Goal: Task Accomplishment & Management: Use online tool/utility

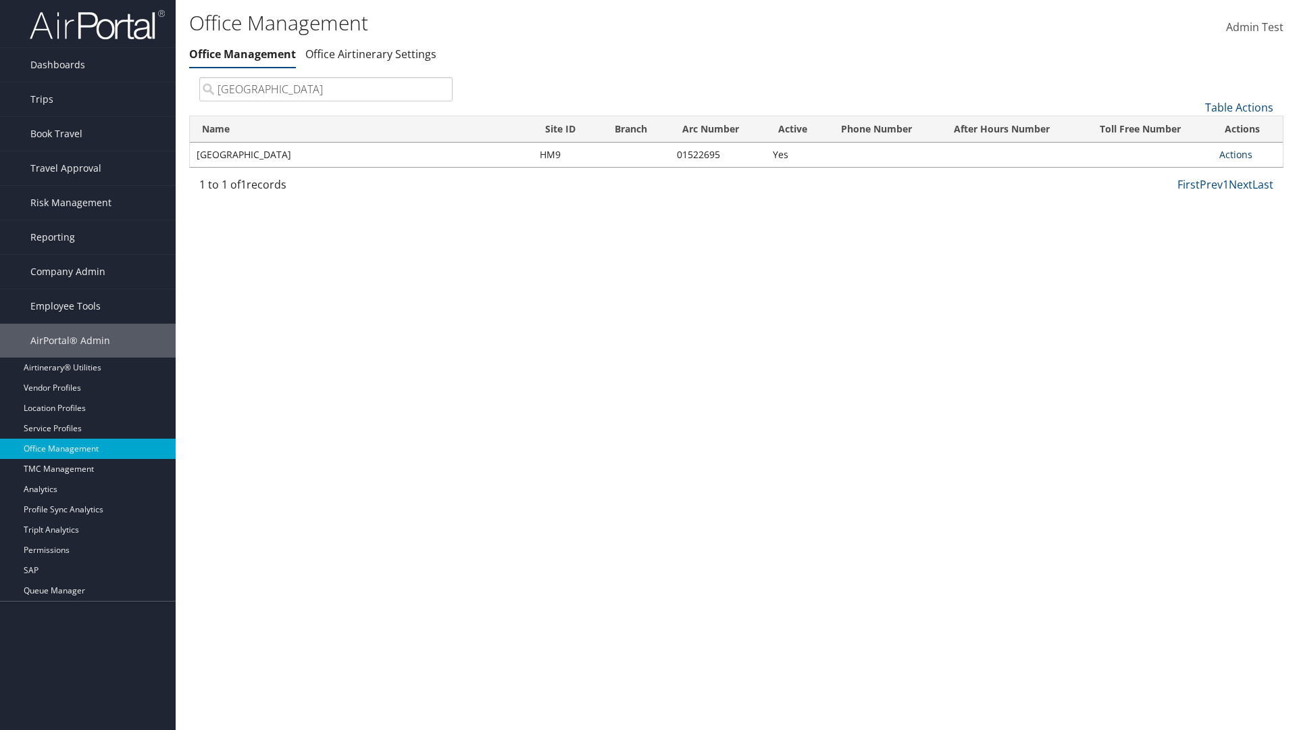
type input "[GEOGRAPHIC_DATA]"
click at [1236, 154] on link "Actions" at bounding box center [1236, 154] width 33 height 13
click at [1191, 289] on link "Manage Office Queues" at bounding box center [1192, 289] width 114 height 23
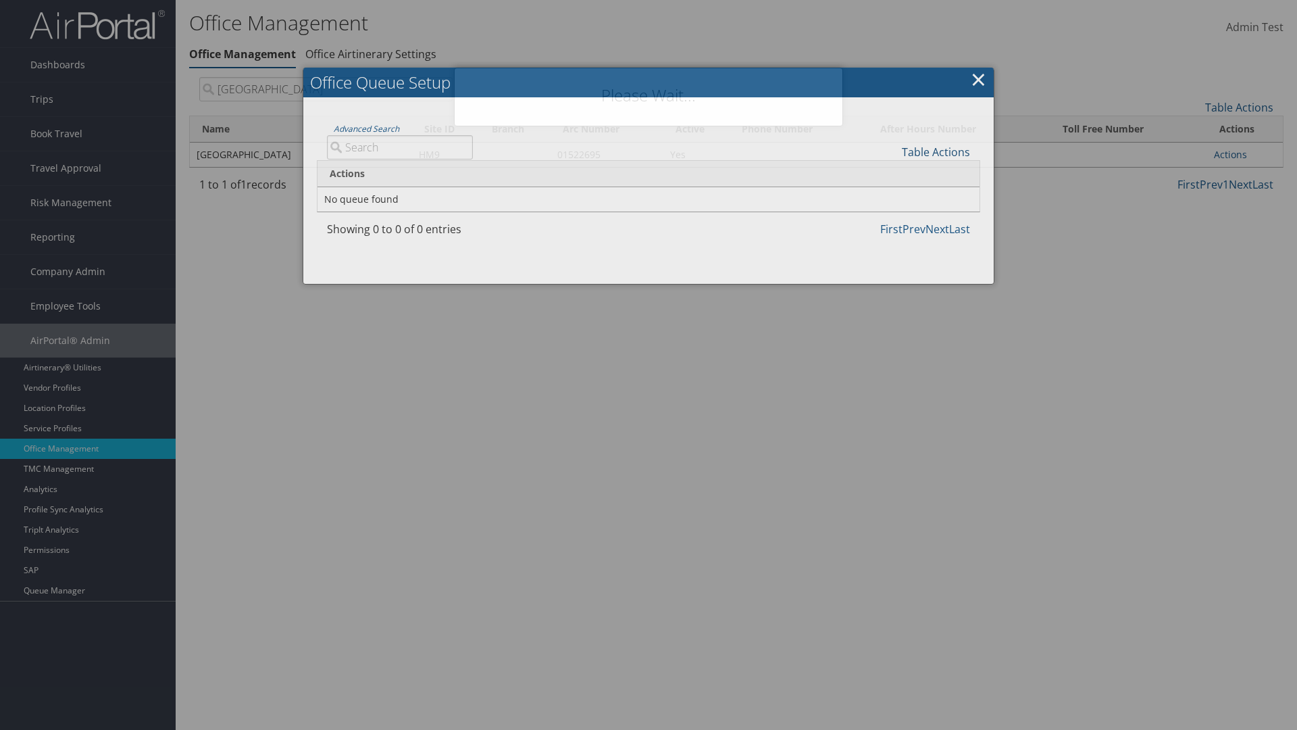
click at [936, 151] on link "Table Actions" at bounding box center [936, 152] width 68 height 15
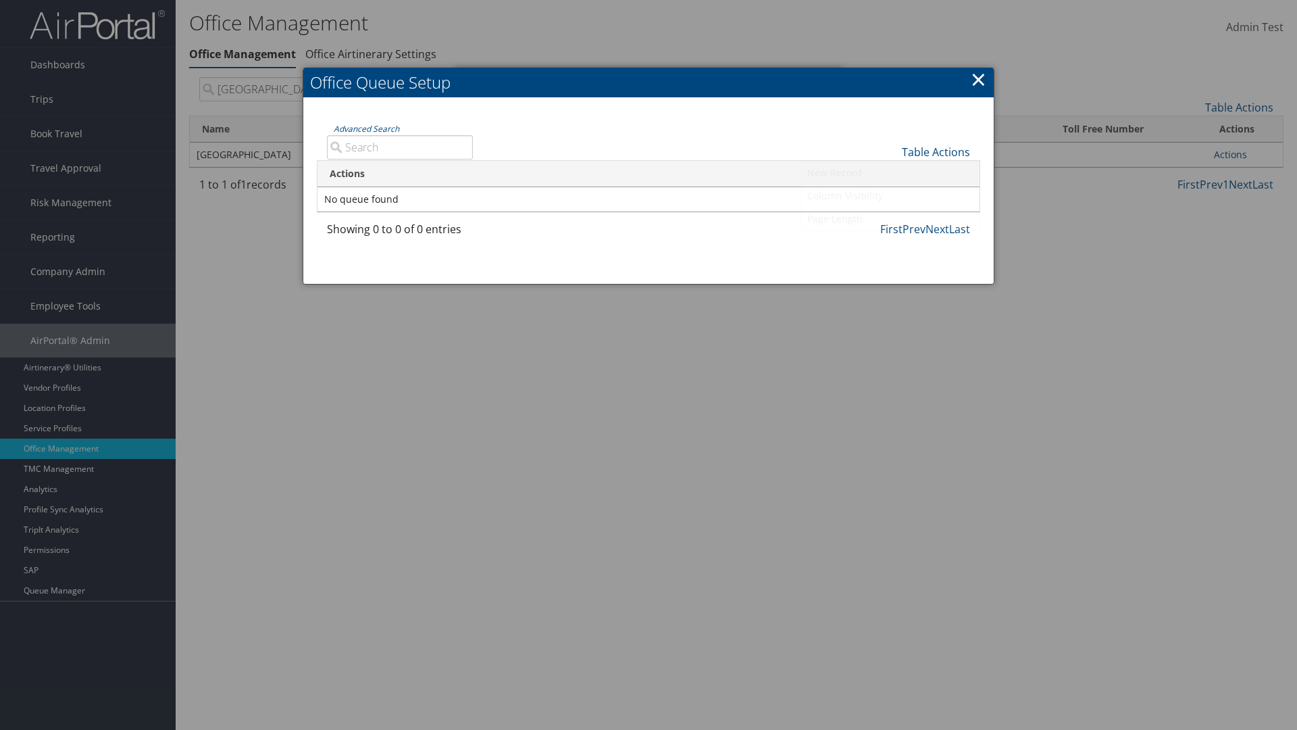
click at [891, 172] on link "New Record" at bounding box center [891, 172] width 178 height 23
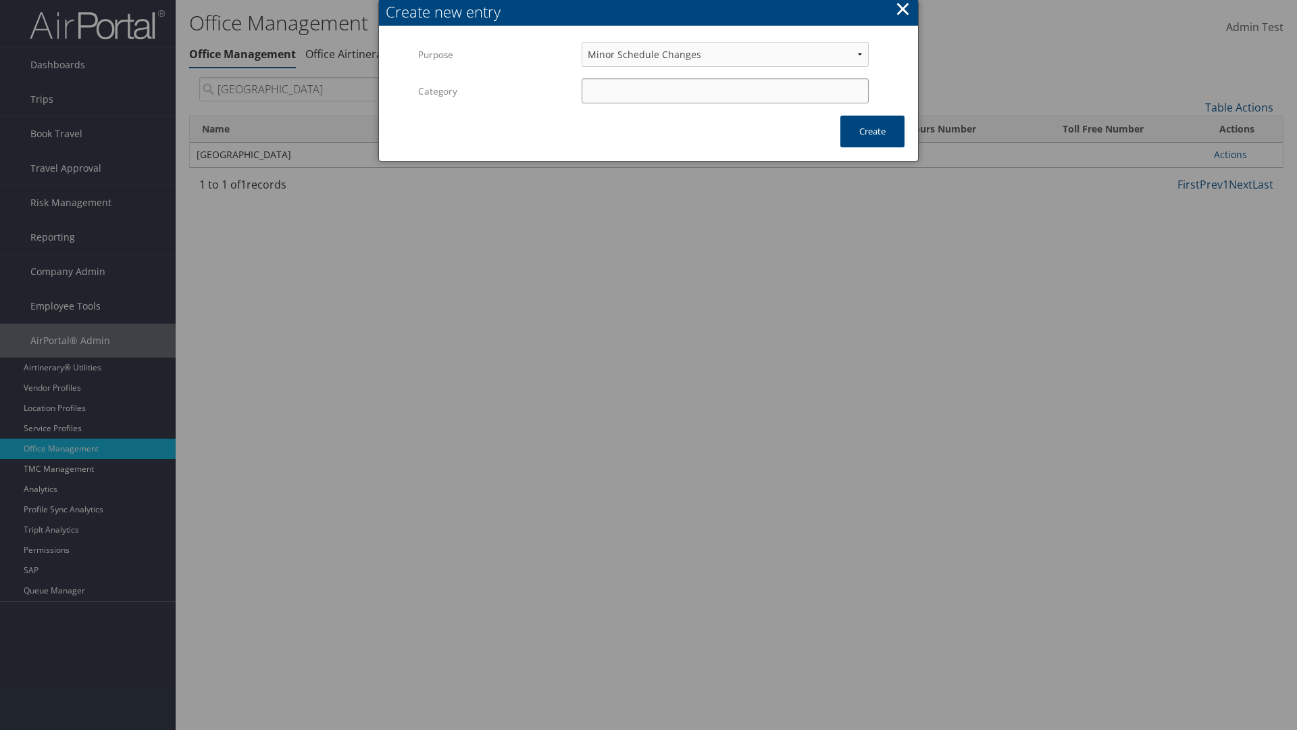
click at [725, 91] on input "Category" at bounding box center [725, 90] width 287 height 25
type input "test"
click at [872, 131] on button "Create" at bounding box center [873, 132] width 64 height 32
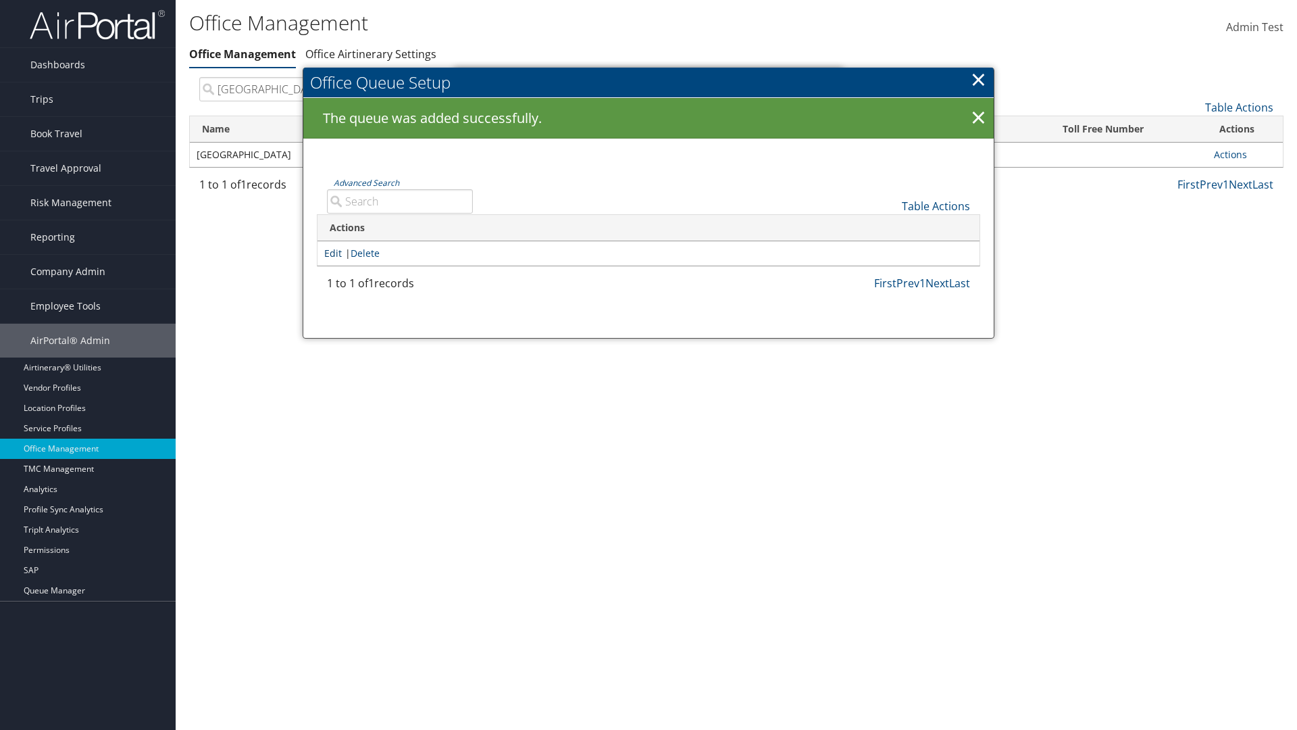
click at [333, 253] on link "Edit" at bounding box center [333, 253] width 18 height 13
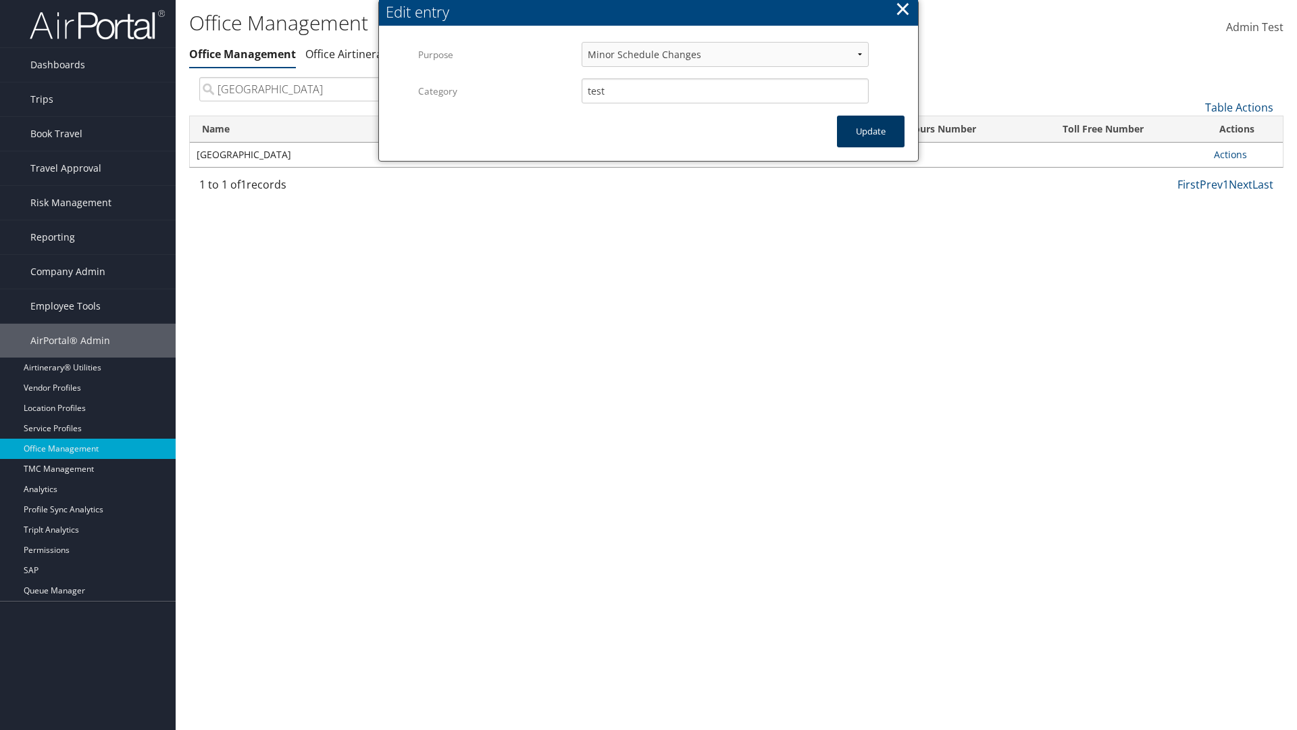
click at [871, 131] on button "Update" at bounding box center [871, 132] width 68 height 32
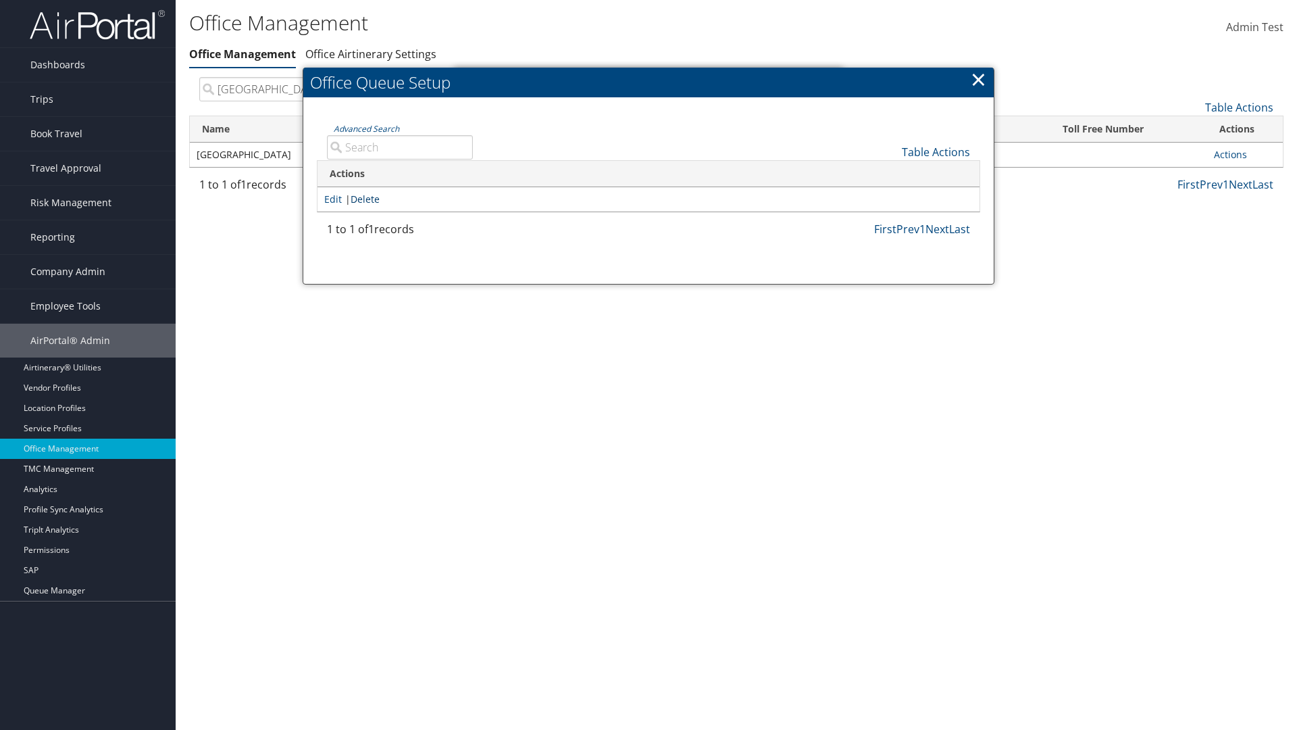
click at [368, 199] on link "Delete" at bounding box center [365, 199] width 29 height 13
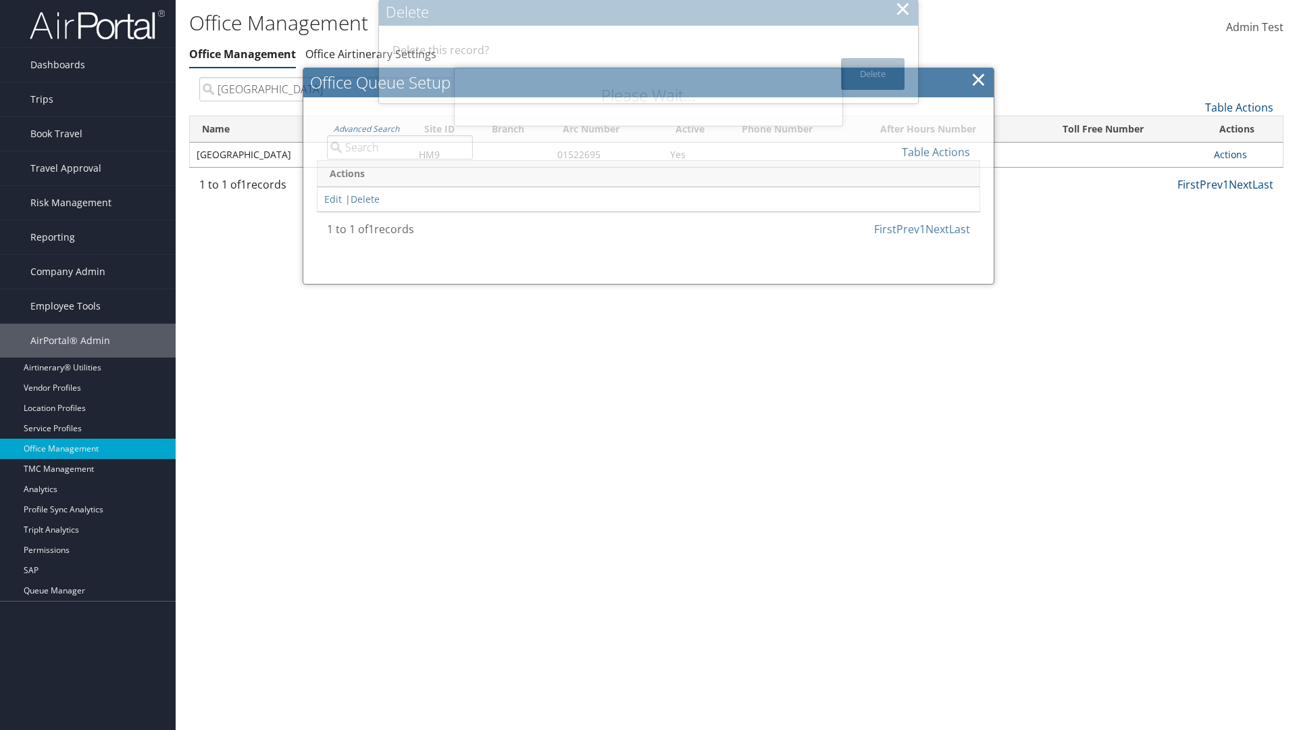
click at [873, 74] on button "Delete" at bounding box center [873, 74] width 64 height 32
